Goal: Information Seeking & Learning: Learn about a topic

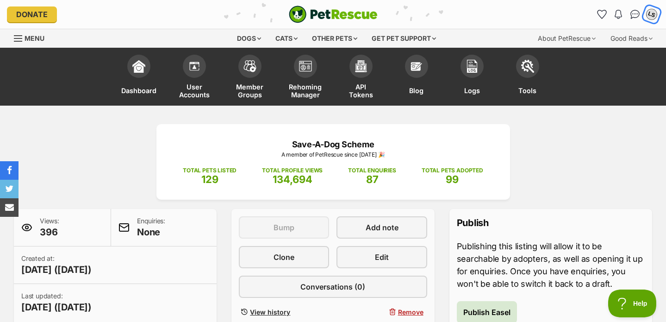
click at [657, 14] on div "LS" at bounding box center [652, 14] width 14 height 14
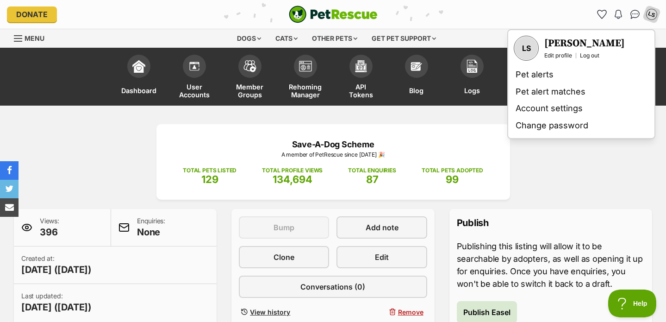
click at [538, 20] on div "Notifications No notifications LS My account LS Laura Sunley Edit profile Log o…" at bounding box center [551, 14] width 218 height 15
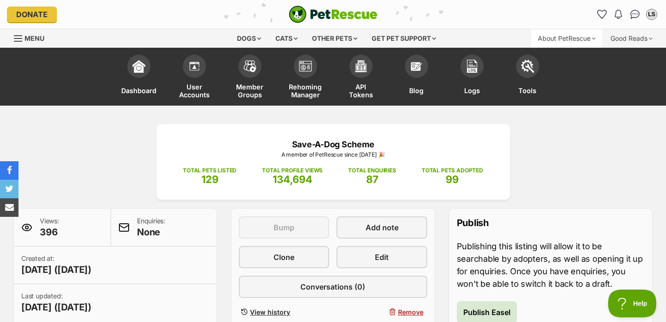
click at [571, 37] on div "About PetRescue" at bounding box center [567, 38] width 71 height 19
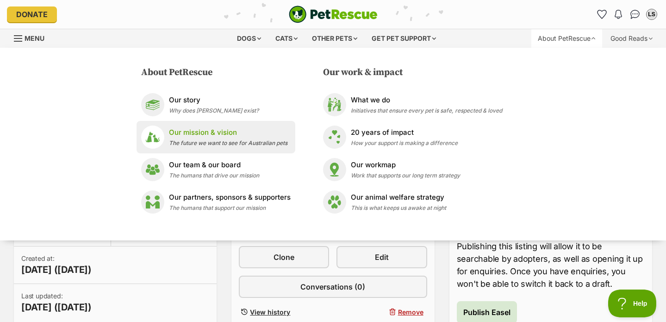
click at [229, 144] on span "The future we want to see for Australian pets" at bounding box center [228, 142] width 119 height 7
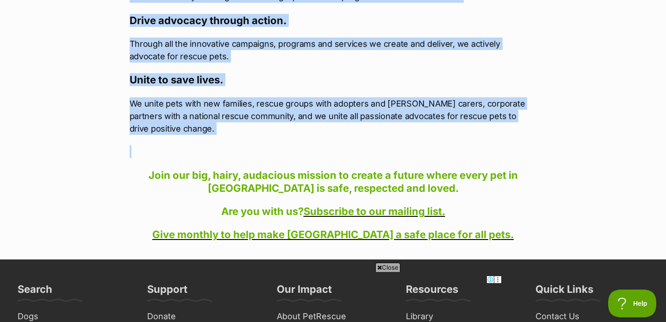
scroll to position [680, 0]
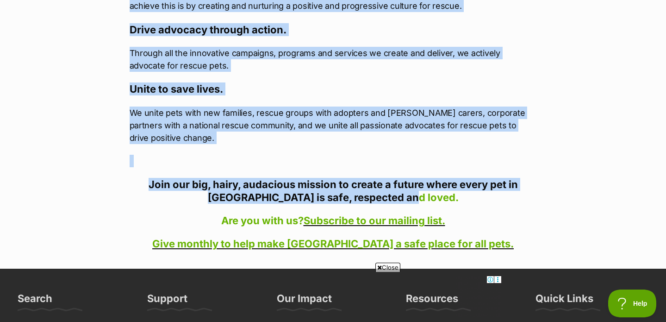
drag, startPoint x: 132, startPoint y: 76, endPoint x: 446, endPoint y: 198, distance: 337.0
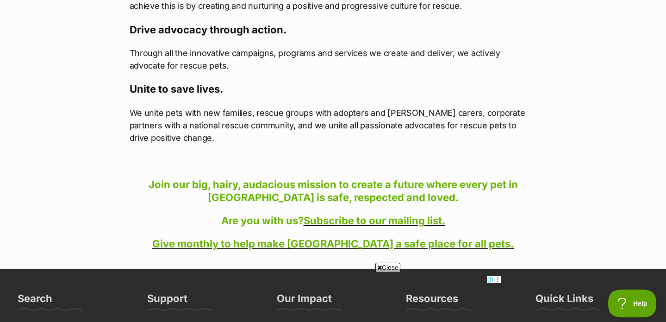
click at [186, 139] on p "We unite pets with new families, rescue groups with adopters and foster carers,…" at bounding box center [334, 126] width 408 height 38
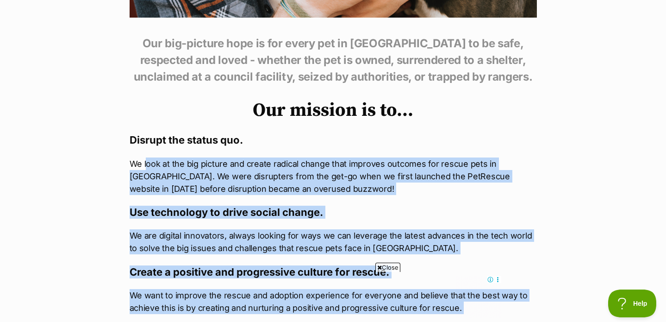
scroll to position [380, 0]
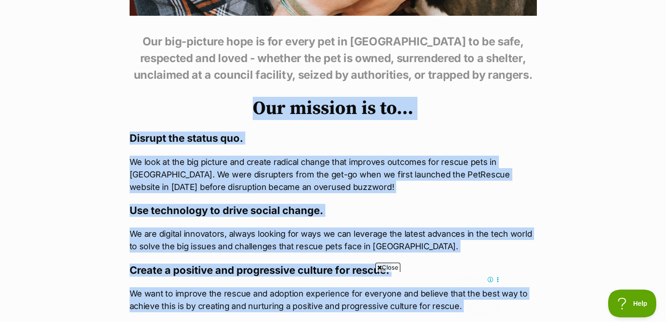
drag, startPoint x: 177, startPoint y: 137, endPoint x: 191, endPoint y: 107, distance: 33.6
click at [191, 107] on div "Our big-picture hope is for every pet in Australia to be safe, respected and lo…" at bounding box center [334, 291] width 408 height 517
copy div "Our mission is to… Disrupt the status quo. We look at the big picture and creat…"
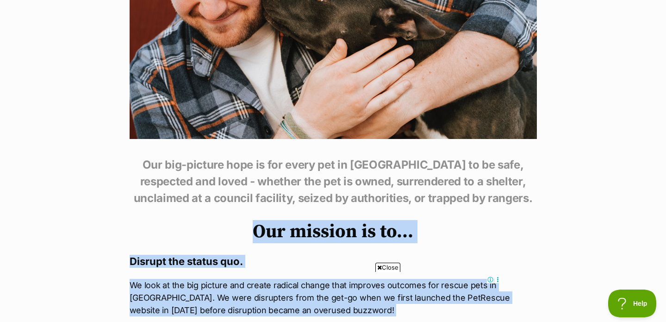
scroll to position [383, 0]
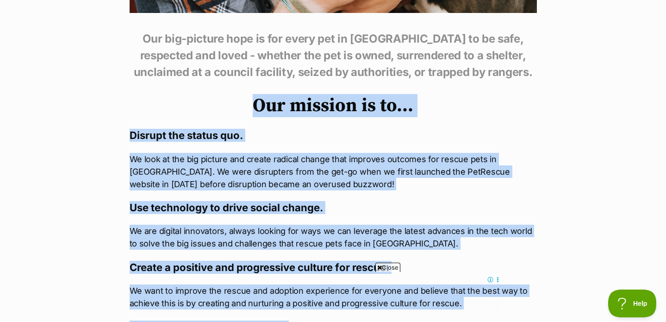
copy div "Our mission is to… Disrupt the status quo. We look at the big picture and creat…"
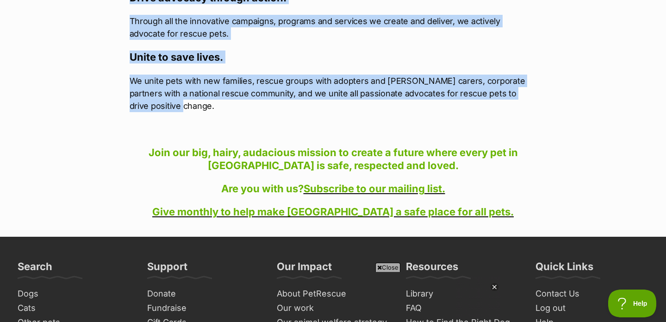
scroll to position [0, 0]
